Goal: Information Seeking & Learning: Learn about a topic

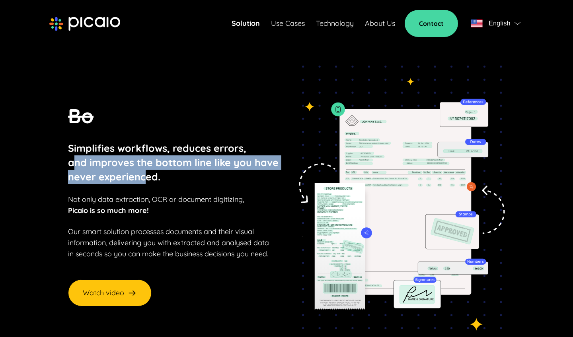
drag, startPoint x: 66, startPoint y: 171, endPoint x: 135, endPoint y: 179, distance: 69.6
click at [135, 179] on p "Simplifies workflows, reduces errors, and improves the bottom line like you hav…" at bounding box center [173, 162] width 210 height 43
drag, startPoint x: 135, startPoint y: 179, endPoint x: 123, endPoint y: 190, distance: 15.8
click at [135, 179] on p "Simplifies workflows, reduces errors, and improves the bottom line like you hav…" at bounding box center [173, 162] width 210 height 43
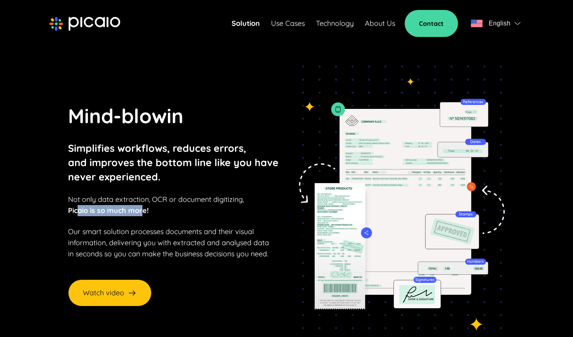
drag, startPoint x: 67, startPoint y: 211, endPoint x: 132, endPoint y: 214, distance: 65.3
click at [132, 214] on p "Not only data extraction, OCR or document digitizing, Picaio is so much more!" at bounding box center [156, 205] width 176 height 22
click at [132, 214] on strong "Picaio is so much more!" at bounding box center [108, 210] width 81 height 9
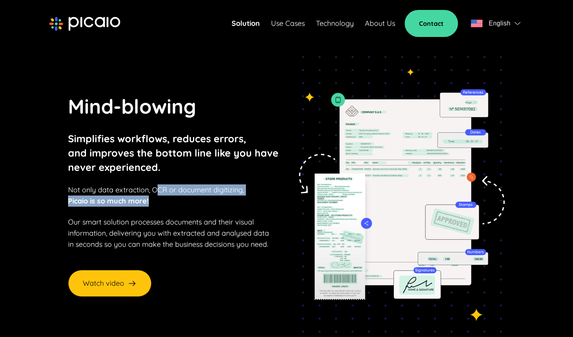
drag, startPoint x: 150, startPoint y: 197, endPoint x: 169, endPoint y: 208, distance: 22.6
click at [169, 207] on p "Not only data extraction, OCR or document digitizing, Picaio is so much more!" at bounding box center [156, 195] width 176 height 22
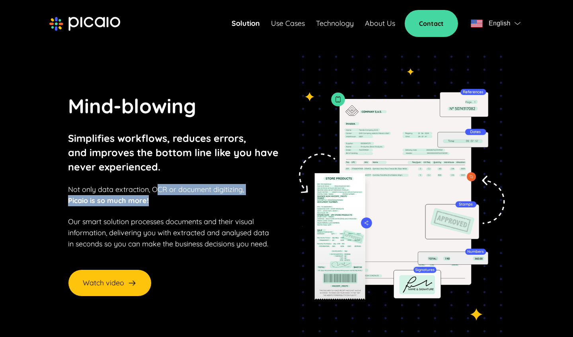
click at [169, 206] on p "Not only data extraction, OCR or document digitizing, Picaio is so much more!" at bounding box center [156, 195] width 176 height 22
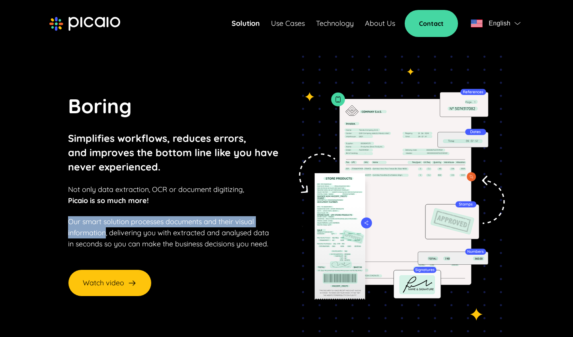
drag, startPoint x: 61, startPoint y: 229, endPoint x: 93, endPoint y: 238, distance: 33.9
click at [95, 239] on p "Our smart solution processes documents and their visual information, delivering…" at bounding box center [168, 232] width 201 height 33
drag, startPoint x: 91, startPoint y: 238, endPoint x: 118, endPoint y: 247, distance: 27.5
click at [99, 241] on p "Our smart solution processes documents and their visual information, delivering…" at bounding box center [168, 232] width 201 height 33
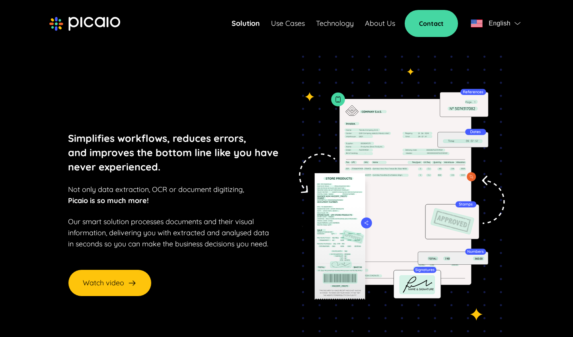
click at [128, 245] on p "Our smart solution processes documents and their visual information, delivering…" at bounding box center [168, 232] width 201 height 33
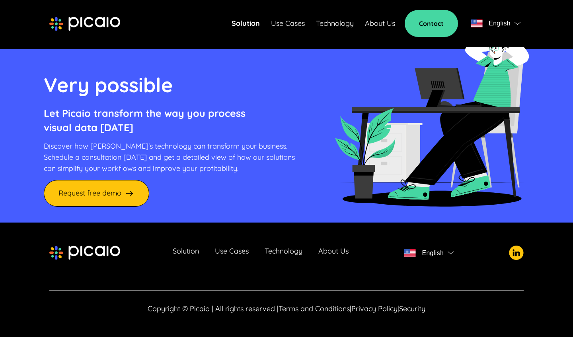
scroll to position [2187, 0]
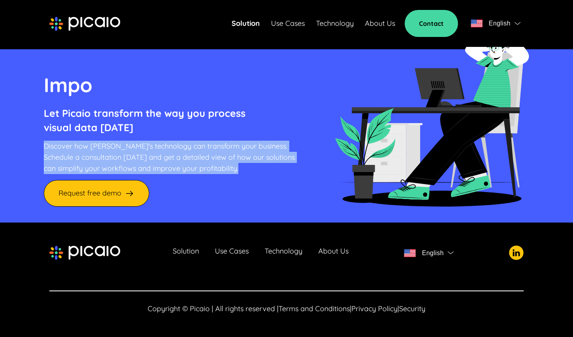
drag, startPoint x: 39, startPoint y: 141, endPoint x: 234, endPoint y: 175, distance: 197.9
click at [234, 175] on div "Impo Let Picaio transform the way you process visual data [DATE] Discover how P…" at bounding box center [286, 122] width 573 height 201
click at [234, 175] on div "Imposs Let Picaio transform the way you process visual data [DATE] Discover how…" at bounding box center [169, 138] width 251 height 137
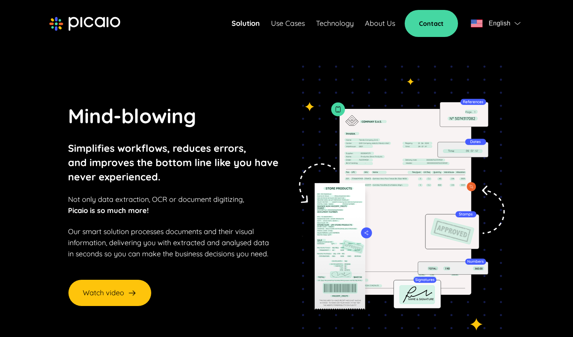
scroll to position [0, 0]
